Goal: Navigation & Orientation: Find specific page/section

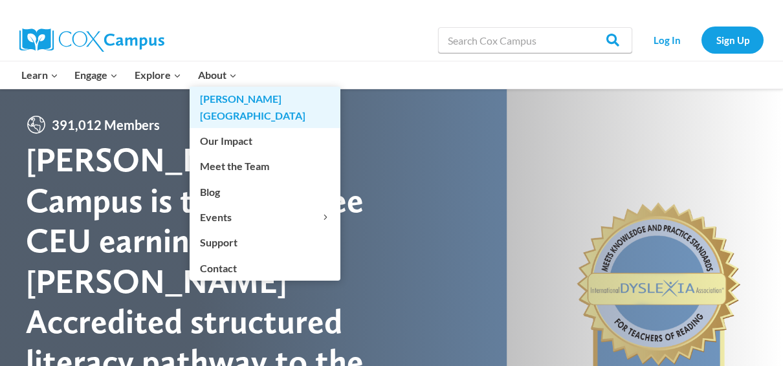
click at [239, 92] on link "[PERSON_NAME][GEOGRAPHIC_DATA]" at bounding box center [265, 107] width 151 height 41
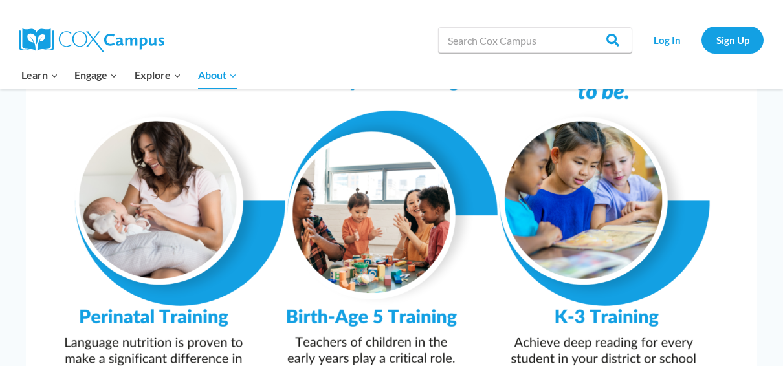
scroll to position [1358, 0]
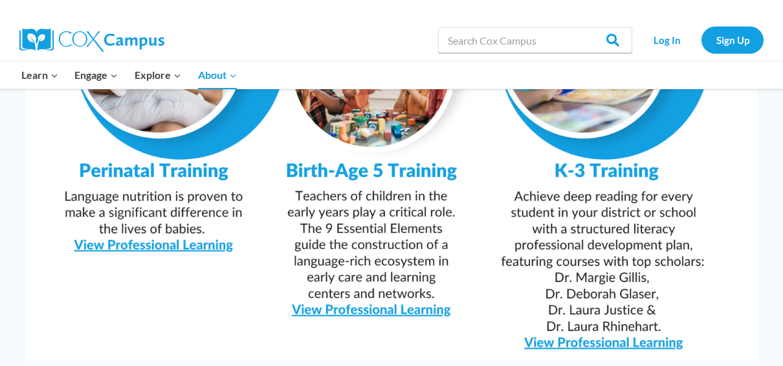
click at [394, 273] on img at bounding box center [391, 102] width 731 height 517
